Goal: Navigation & Orientation: Find specific page/section

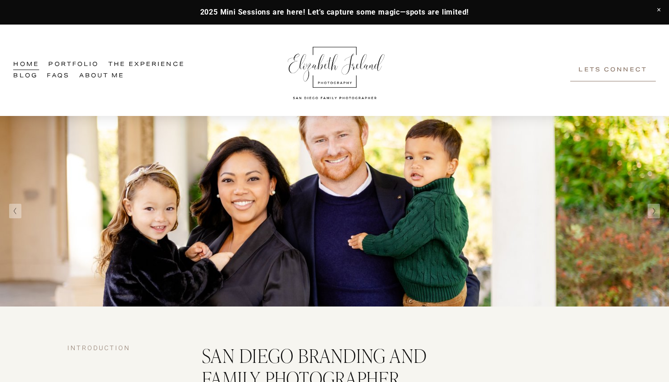
click at [64, 64] on link "Portfolio" at bounding box center [73, 64] width 51 height 11
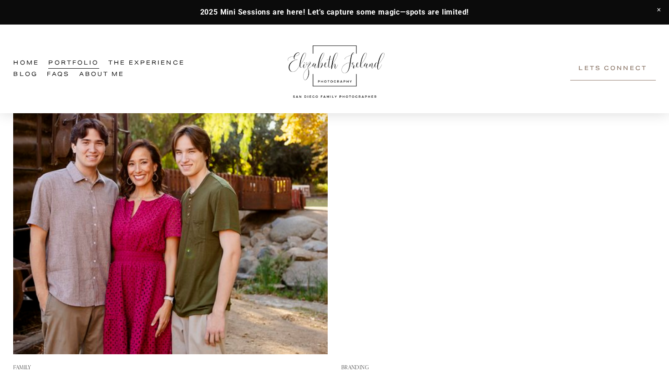
scroll to position [457, 0]
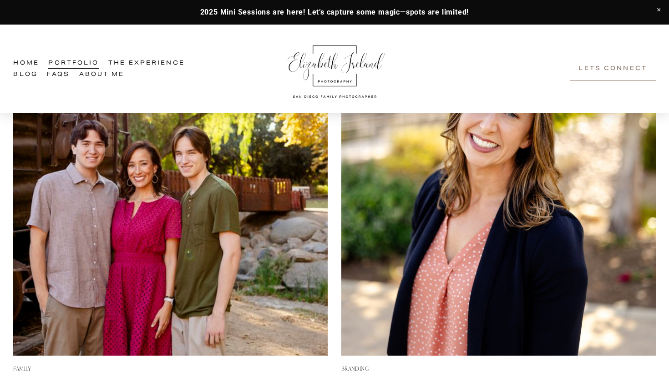
click at [435, 157] on img at bounding box center [498, 198] width 315 height 315
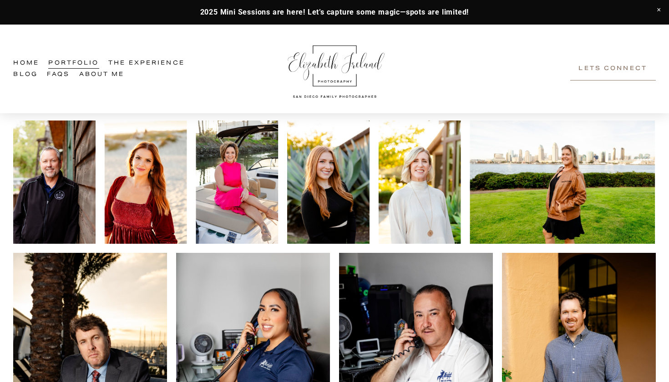
scroll to position [644, 0]
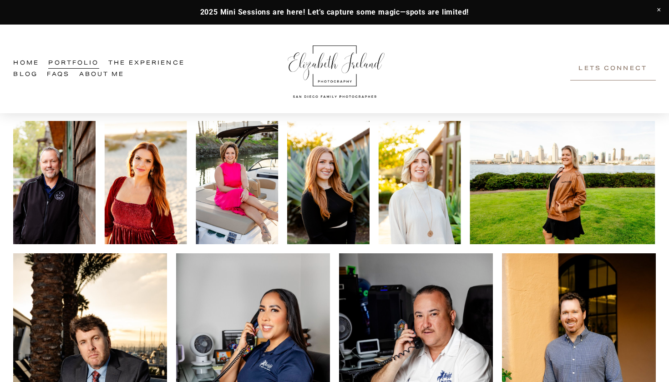
click at [0, 0] on span "Branding Experience" at bounding box center [0, 0] width 0 height 0
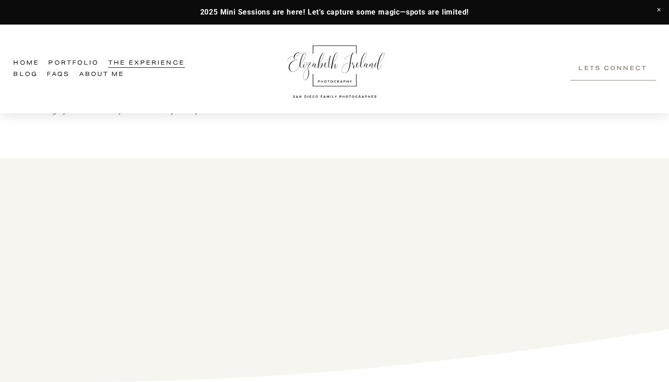
scroll to position [1556, 0]
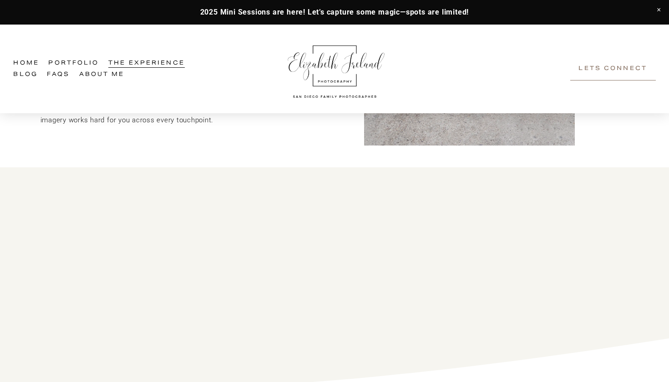
click at [66, 62] on link "Portfolio" at bounding box center [73, 63] width 51 height 11
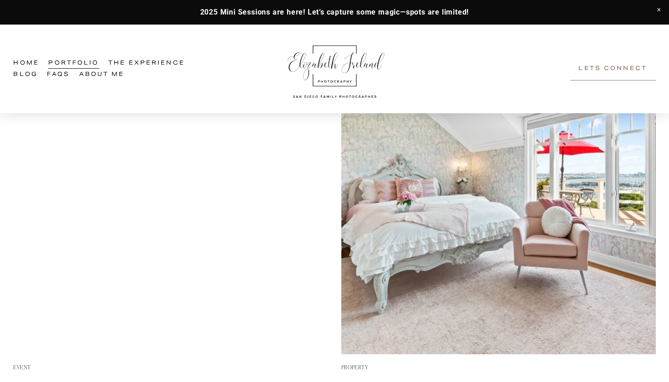
scroll to position [805, 0]
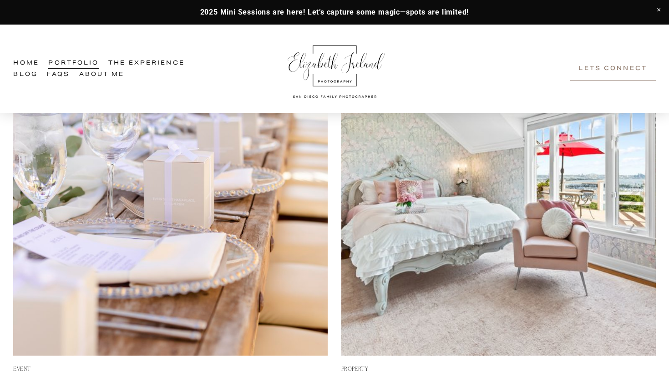
click at [147, 169] on img at bounding box center [170, 198] width 315 height 315
